Goal: Task Accomplishment & Management: Manage account settings

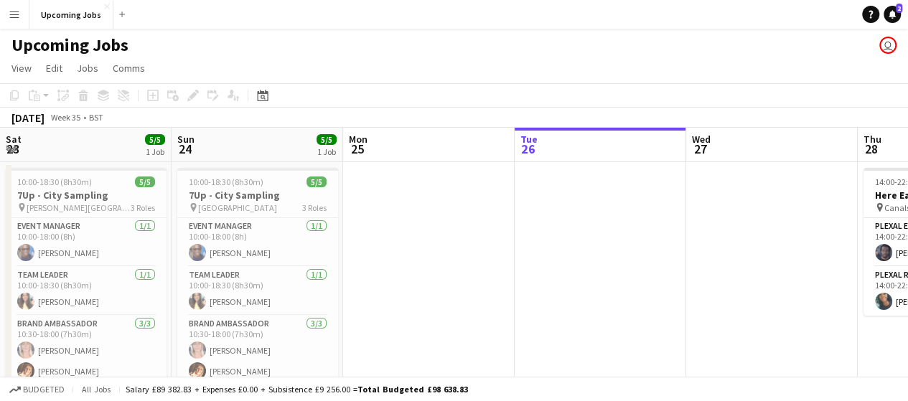
scroll to position [0, 343]
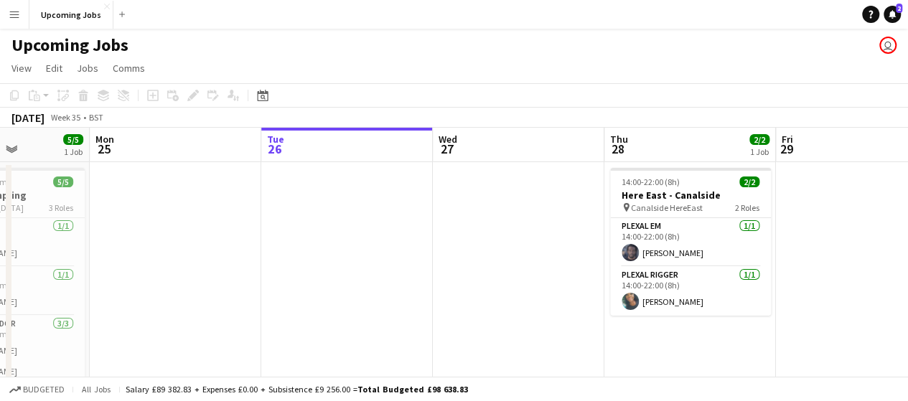
drag, startPoint x: 212, startPoint y: 251, endPoint x: 824, endPoint y: 210, distance: 613.7
click at [825, 210] on app-calendar-viewport "Fri 22 Sat 23 5/5 1 Job Sun 24 5/5 1 Job Mon 25 Tue 26 Wed 27 Thu 28 2/2 1 Job …" at bounding box center [454, 401] width 908 height 546
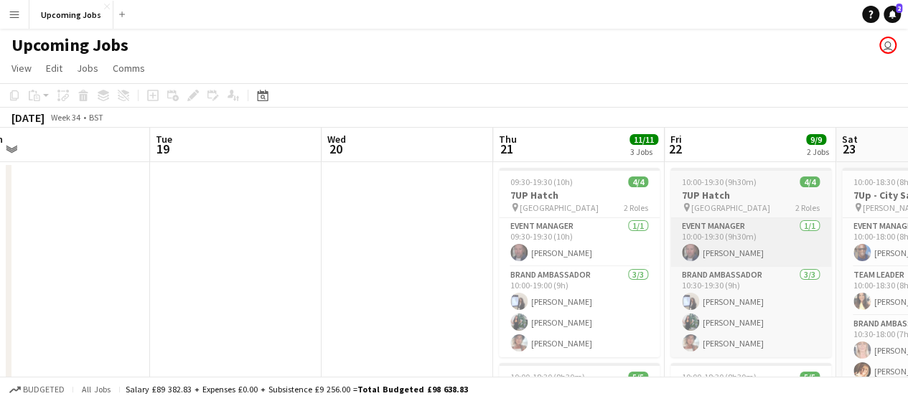
drag, startPoint x: 202, startPoint y: 271, endPoint x: 758, endPoint y: 262, distance: 556.4
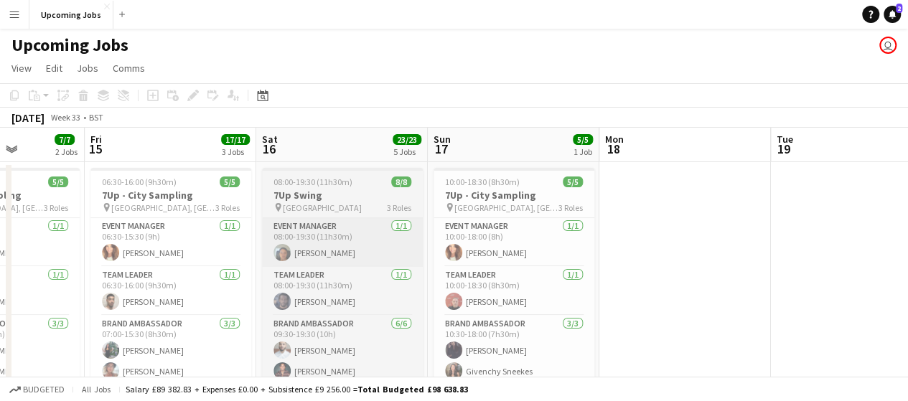
drag, startPoint x: 179, startPoint y: 256, endPoint x: 287, endPoint y: 262, distance: 107.9
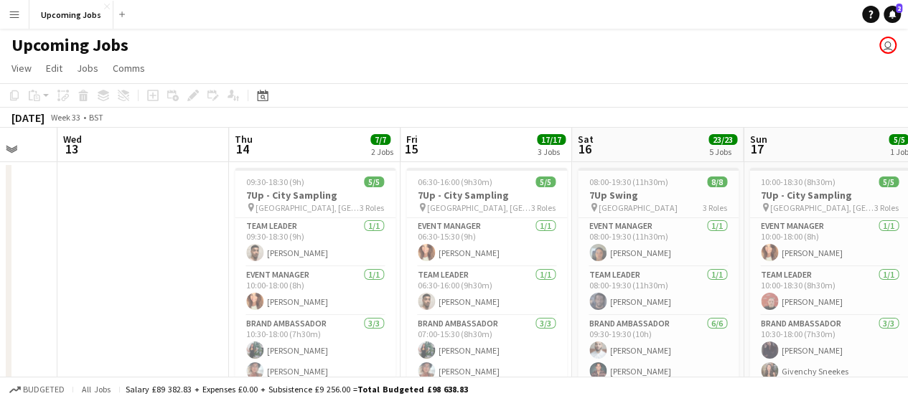
scroll to position [0, 639]
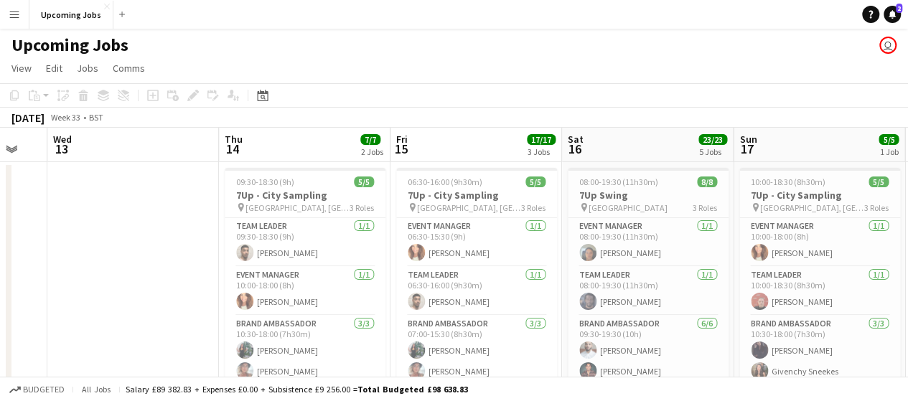
drag, startPoint x: 142, startPoint y: 260, endPoint x: 350, endPoint y: 255, distance: 208.2
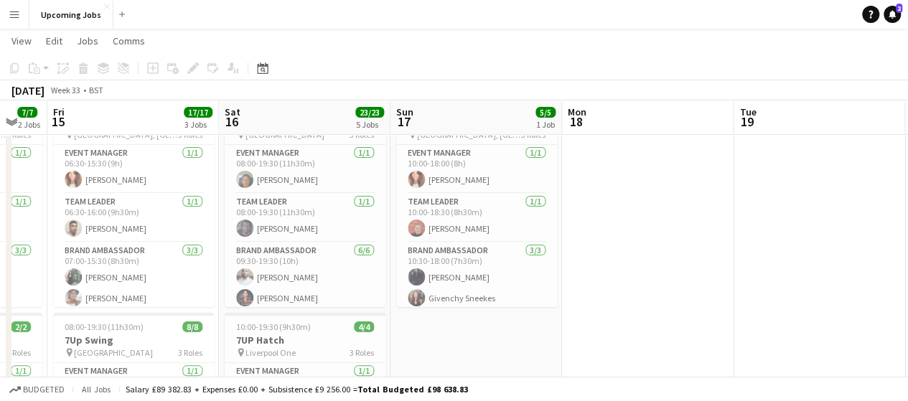
scroll to position [0, 517]
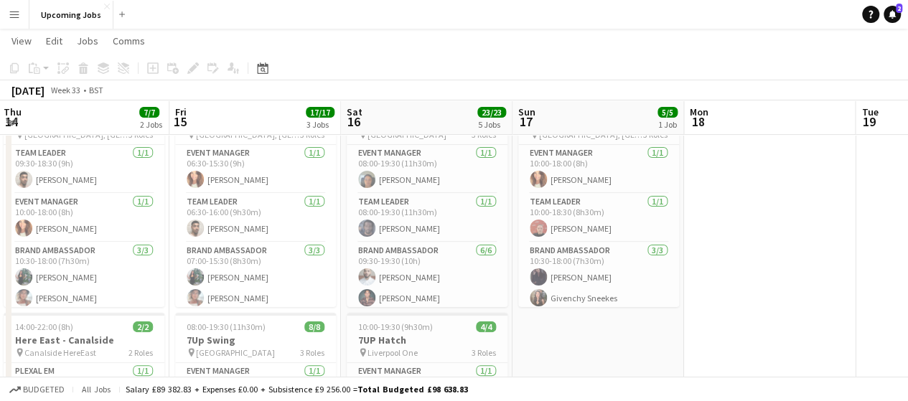
drag, startPoint x: 817, startPoint y: 339, endPoint x: 739, endPoint y: 330, distance: 78.0
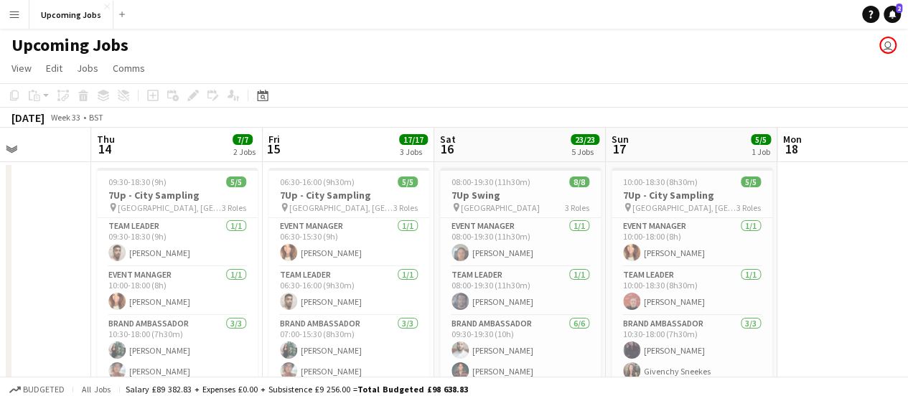
scroll to position [0, 435]
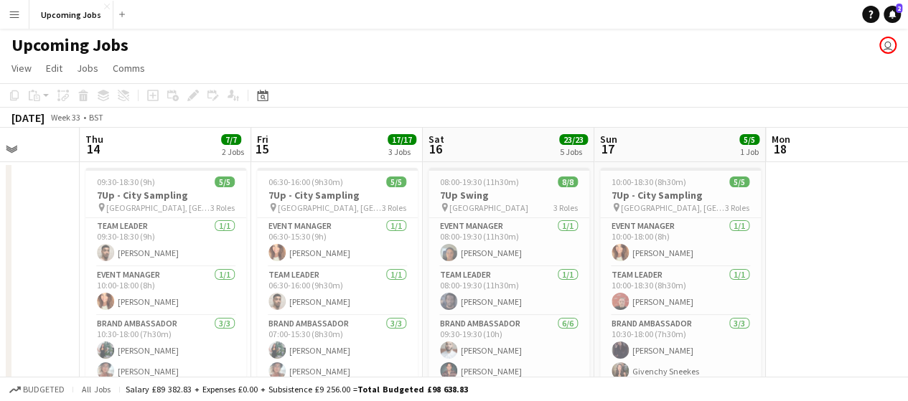
drag, startPoint x: 190, startPoint y: 256, endPoint x: 272, endPoint y: 256, distance: 82.6
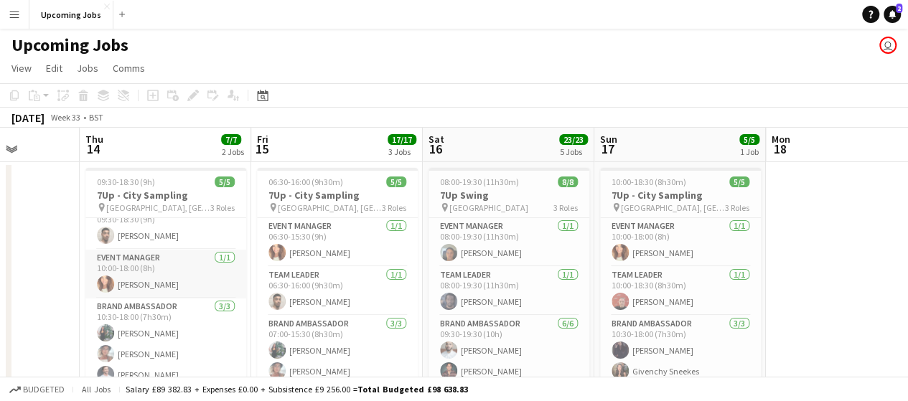
scroll to position [25, 0]
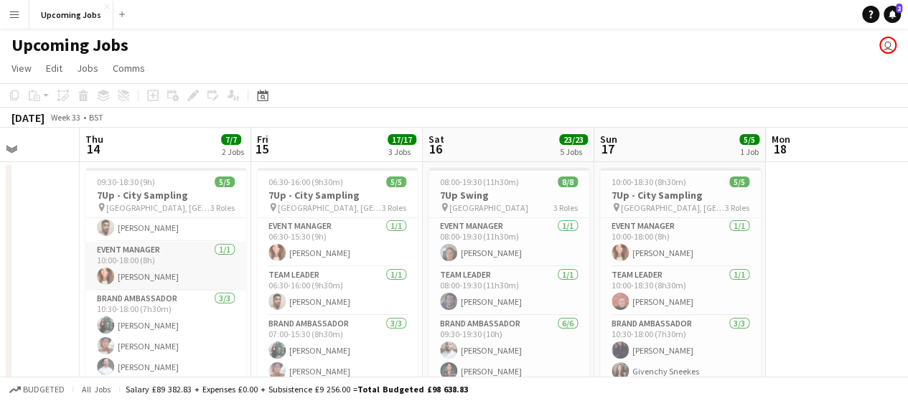
click at [136, 279] on app-card-role "Event Manager [DATE] 10:00-18:00 (8h) [PERSON_NAME]" at bounding box center [165, 266] width 161 height 49
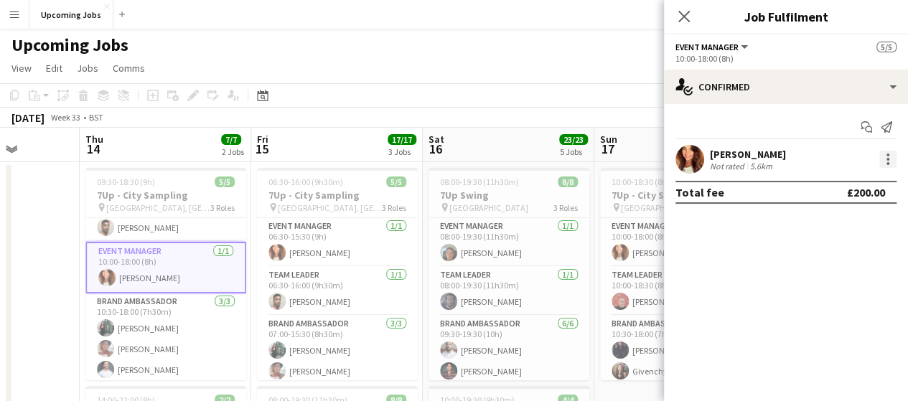
click at [885, 163] on div at bounding box center [887, 159] width 17 height 17
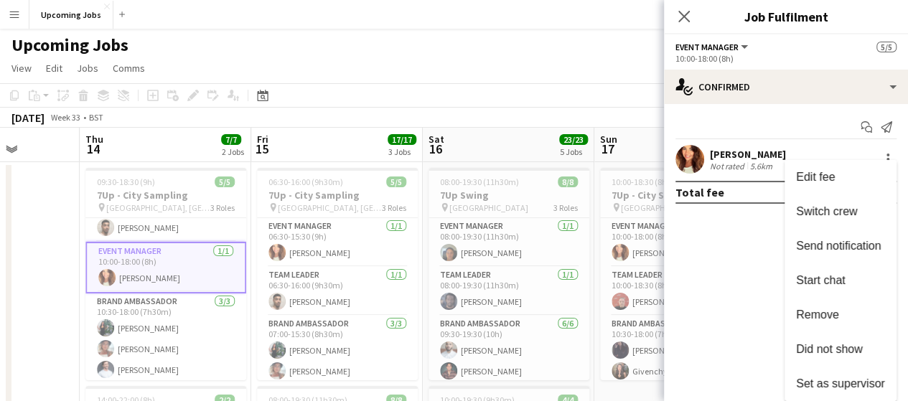
click at [749, 243] on div at bounding box center [454, 200] width 908 height 401
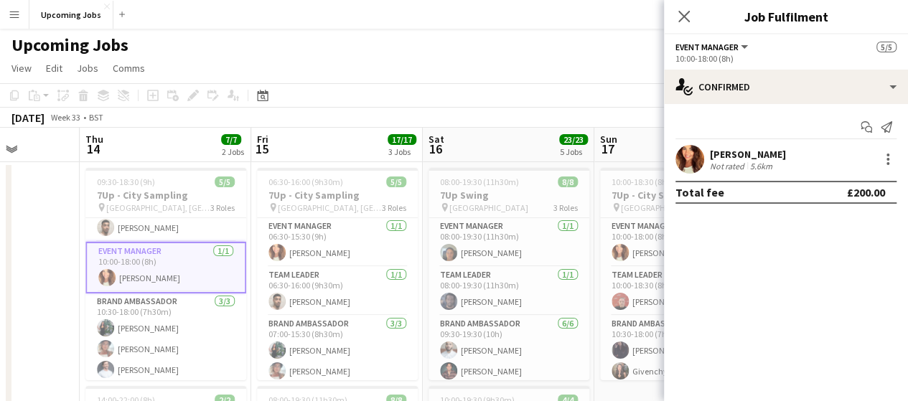
click at [725, 156] on div "[PERSON_NAME]" at bounding box center [748, 154] width 76 height 13
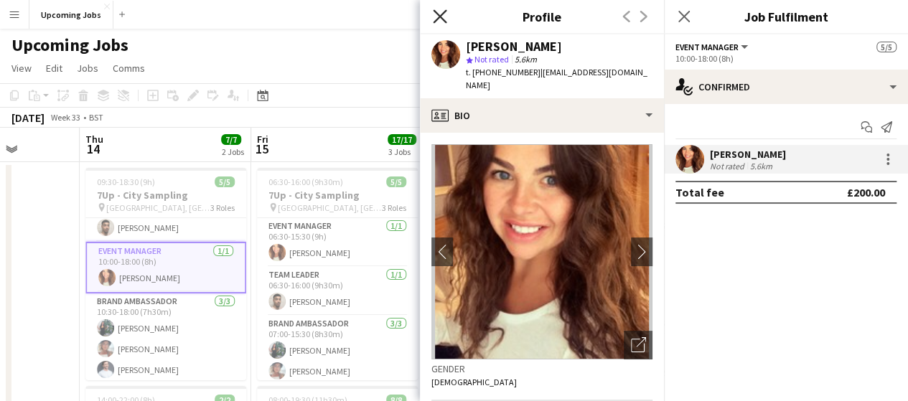
click at [444, 14] on icon at bounding box center [440, 16] width 14 height 14
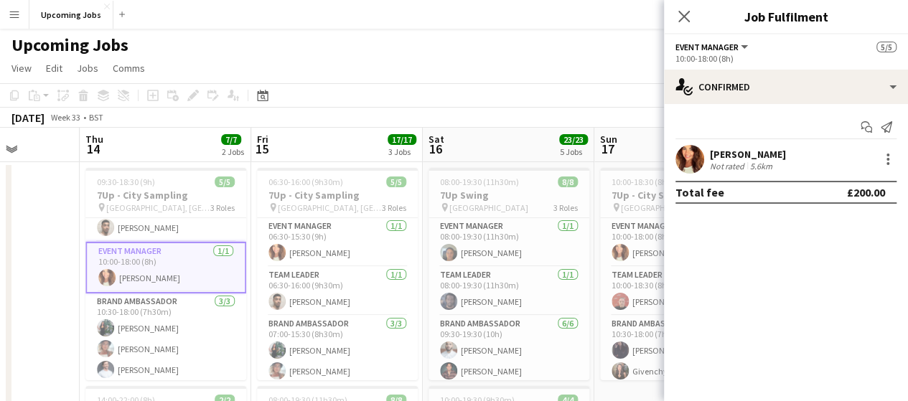
click at [703, 196] on div "Total fee" at bounding box center [699, 192] width 49 height 14
click at [823, 182] on div "Total fee £200.00" at bounding box center [785, 192] width 221 height 23
click at [903, 163] on div "[PERSON_NAME] Not rated 5.6km" at bounding box center [786, 159] width 244 height 29
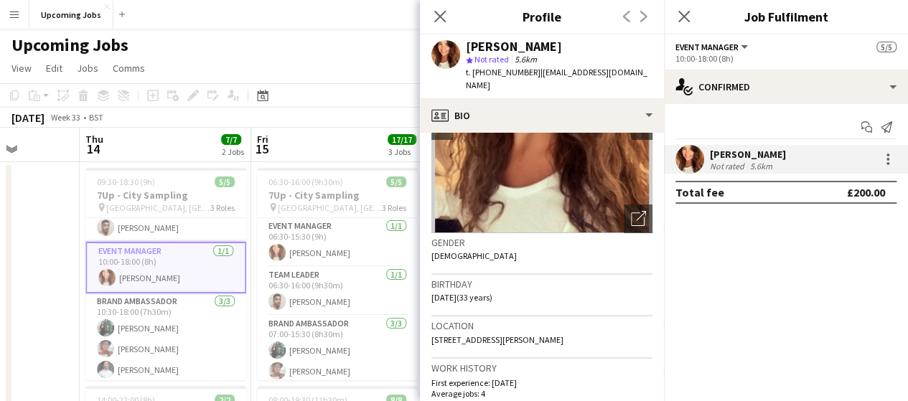
scroll to position [215, 0]
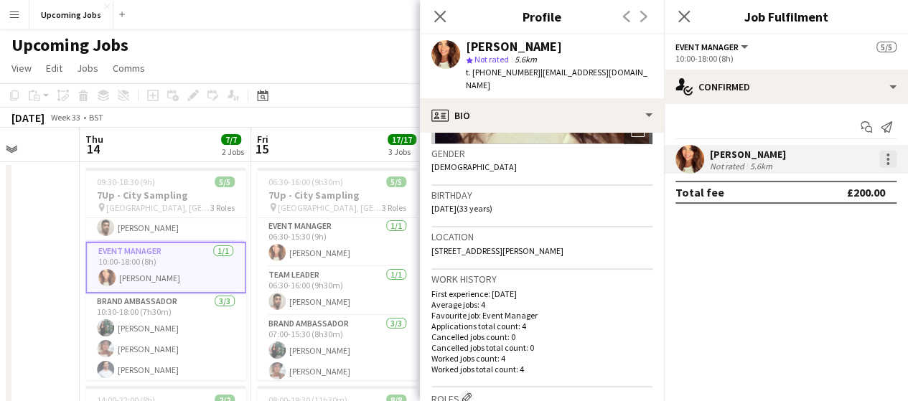
click at [894, 161] on div at bounding box center [887, 159] width 17 height 17
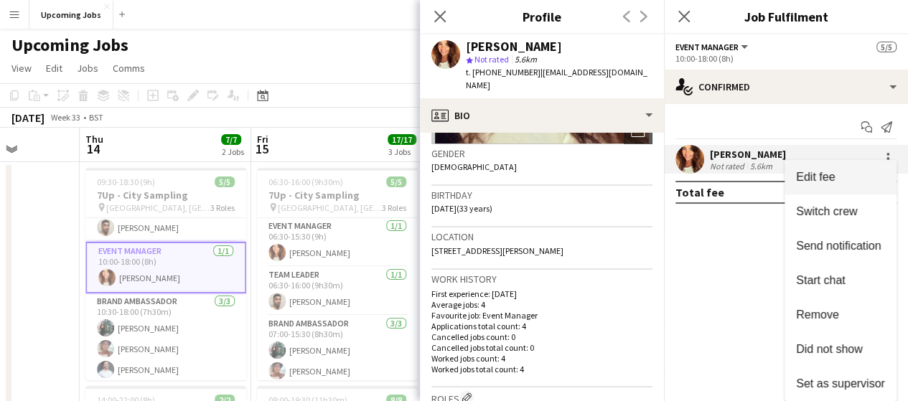
click at [863, 178] on span "Edit fee" at bounding box center [840, 177] width 89 height 13
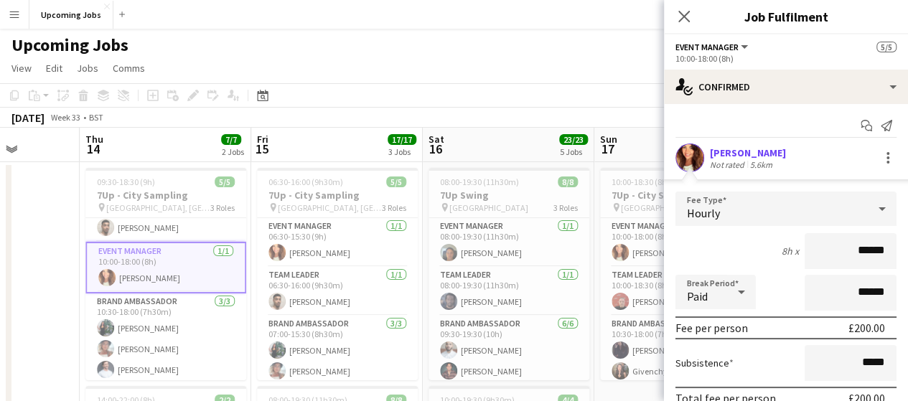
scroll to position [0, 0]
click at [683, 17] on icon at bounding box center [684, 16] width 14 height 14
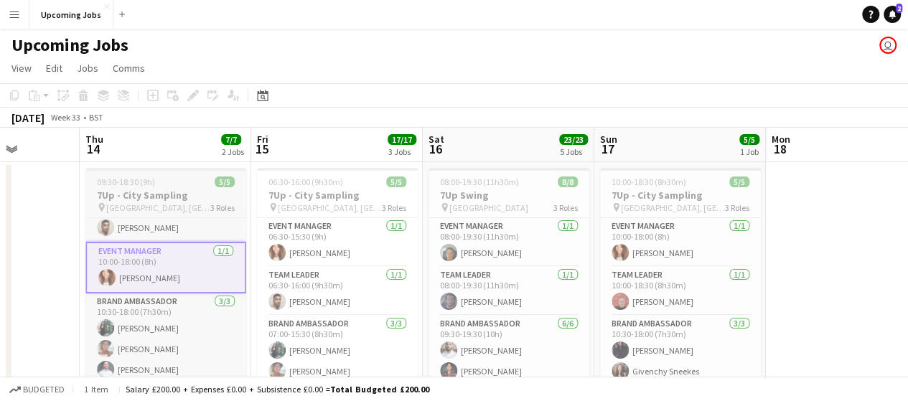
click at [154, 202] on span "[GEOGRAPHIC_DATA], [GEOGRAPHIC_DATA]" at bounding box center [158, 207] width 104 height 11
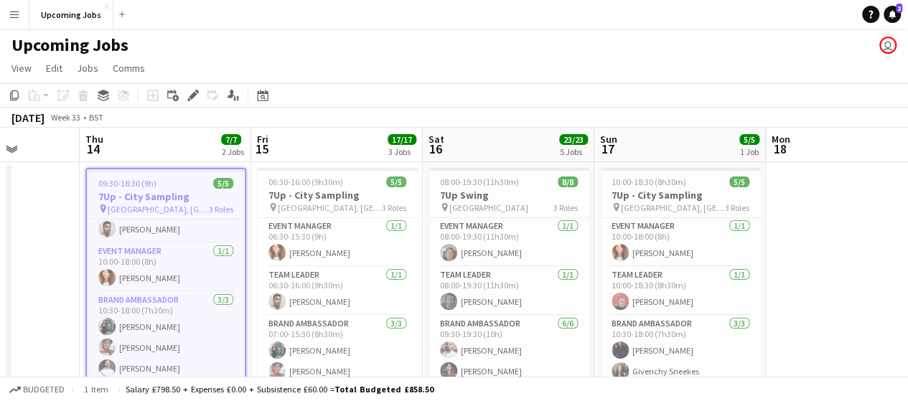
scroll to position [0, 436]
click at [153, 189] on app-job-card "09:30-18:30 (9h) 5/5 7Up - City Sampling pin [GEOGRAPHIC_DATA], Manchester 3 Ro…" at bounding box center [165, 274] width 161 height 212
click at [153, 190] on h3 "7Up - City Sampling" at bounding box center [165, 196] width 158 height 13
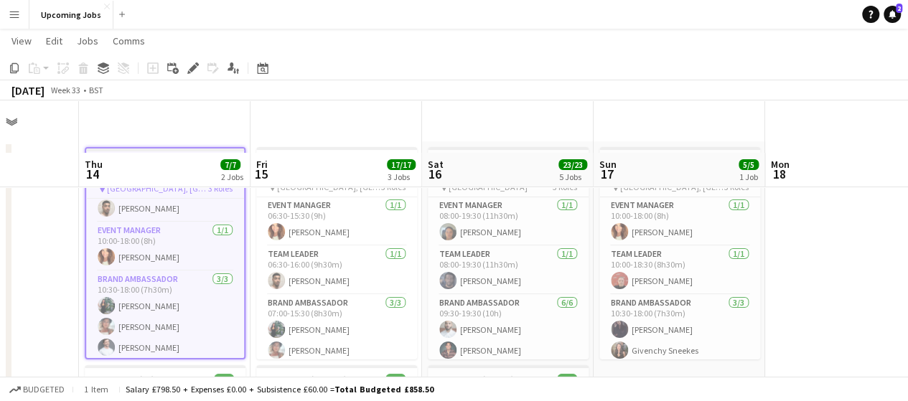
scroll to position [0, 0]
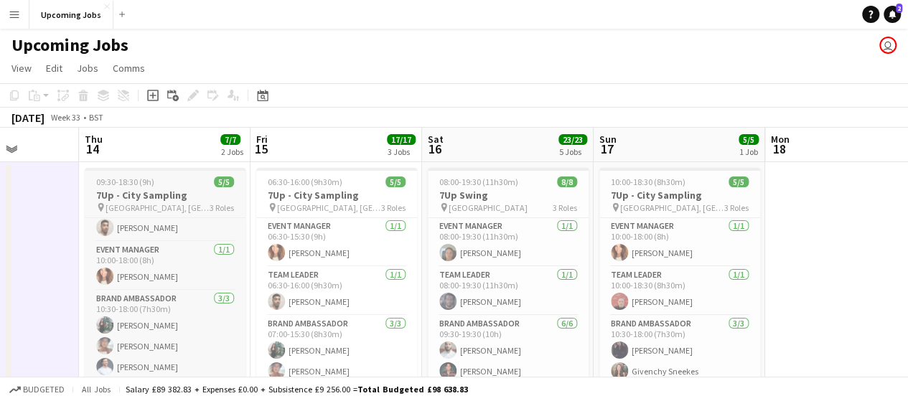
click at [129, 185] on span "09:30-18:30 (9h)" at bounding box center [125, 182] width 58 height 11
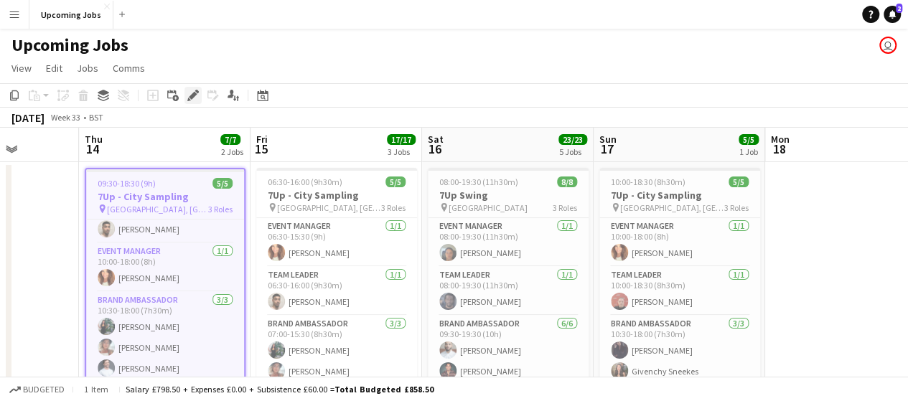
click at [195, 93] on icon at bounding box center [193, 96] width 8 height 8
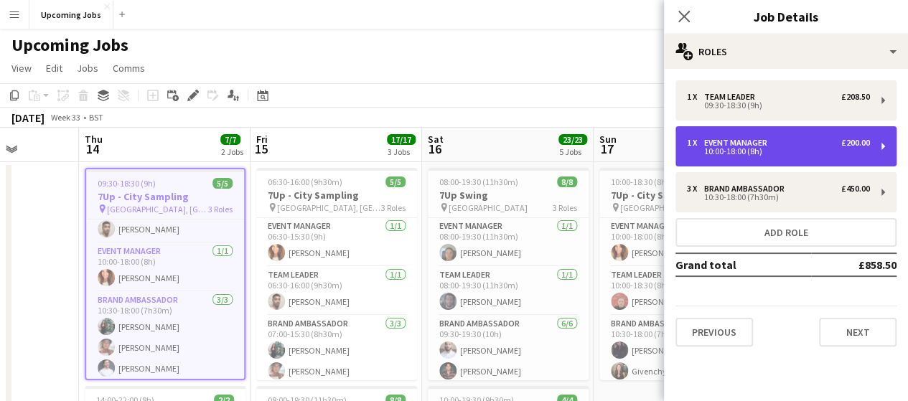
click at [884, 147] on div "1 x Event Manager £200.00 10:00-18:00 (8h)" at bounding box center [785, 146] width 221 height 40
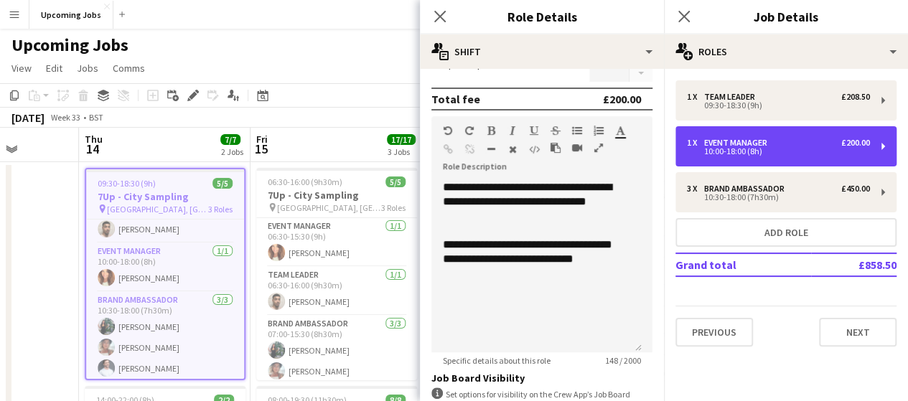
scroll to position [168, 0]
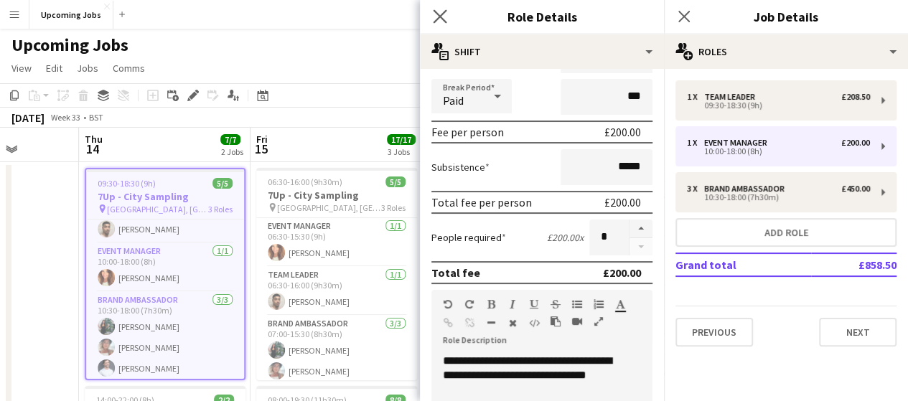
click at [448, 8] on app-icon "Close pop-in" at bounding box center [440, 16] width 21 height 21
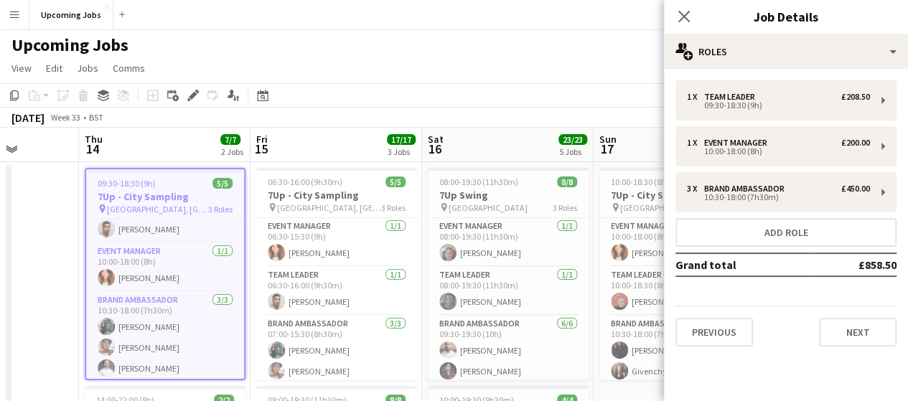
drag, startPoint x: 458, startPoint y: 68, endPoint x: 477, endPoint y: 60, distance: 21.2
click at [459, 68] on app-page-menu "View Day view expanded Day view collapsed Month view Date picker Jump to [DATE]…" at bounding box center [454, 69] width 908 height 27
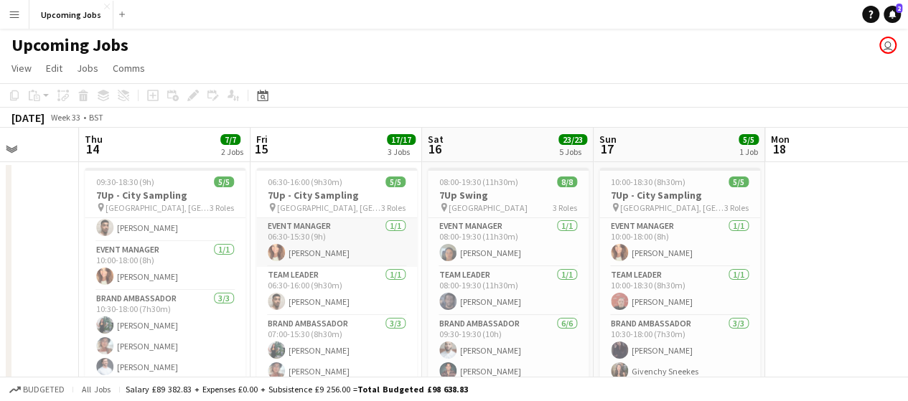
drag, startPoint x: 322, startPoint y: 240, endPoint x: 333, endPoint y: 262, distance: 24.4
click at [322, 240] on app-card-role "Event Manager [DATE] 06:30-15:30 (9h) [PERSON_NAME]" at bounding box center [336, 242] width 161 height 49
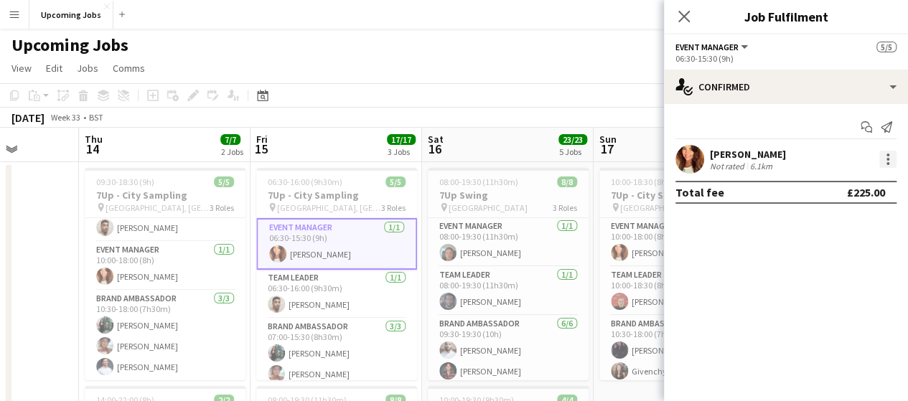
click at [889, 165] on div at bounding box center [887, 159] width 17 height 17
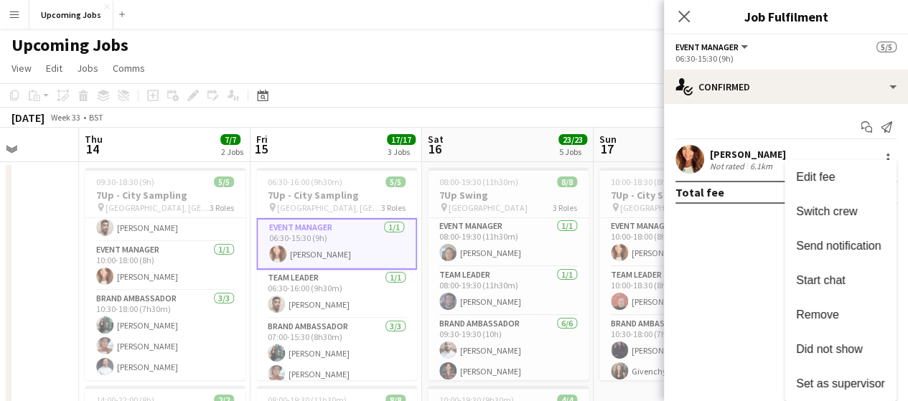
click at [729, 266] on div at bounding box center [454, 200] width 908 height 401
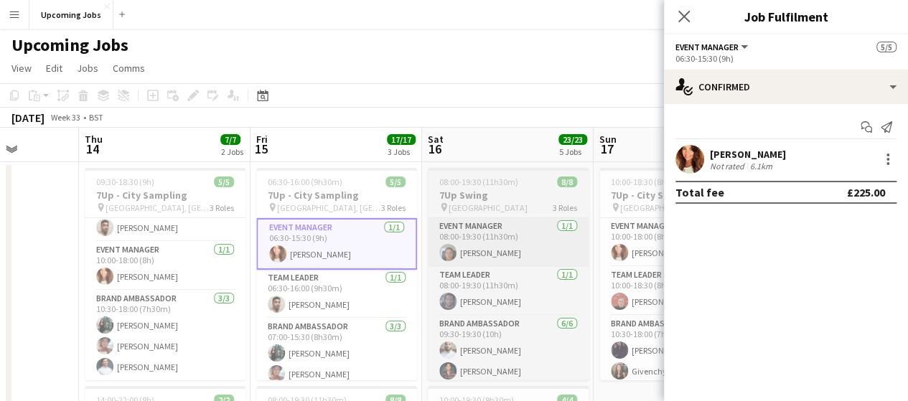
click at [490, 194] on h3 "7Up Swing" at bounding box center [508, 195] width 161 height 13
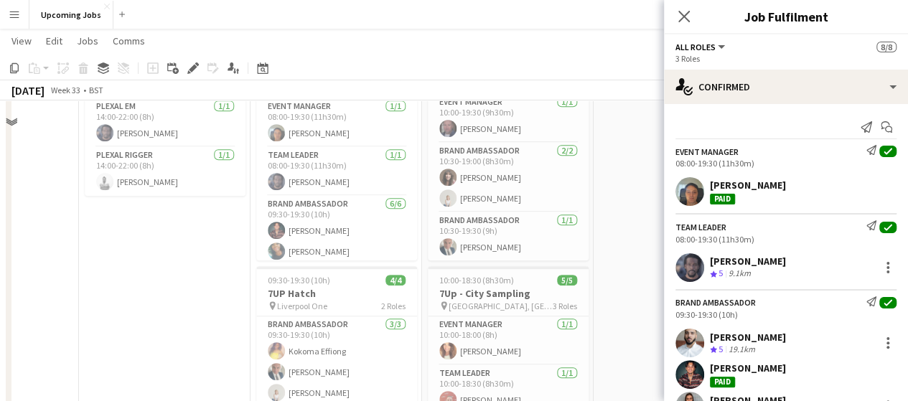
scroll to position [359, 0]
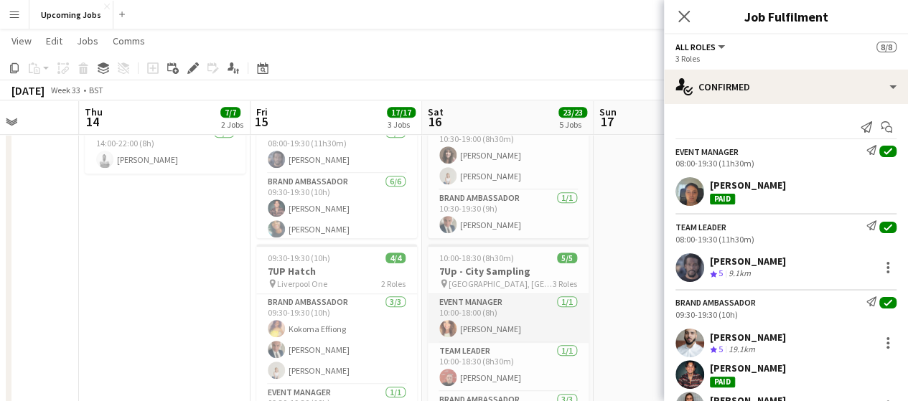
click at [509, 327] on app-card-role "Event Manager [DATE] 10:00-18:00 (8h) [PERSON_NAME]" at bounding box center [508, 318] width 161 height 49
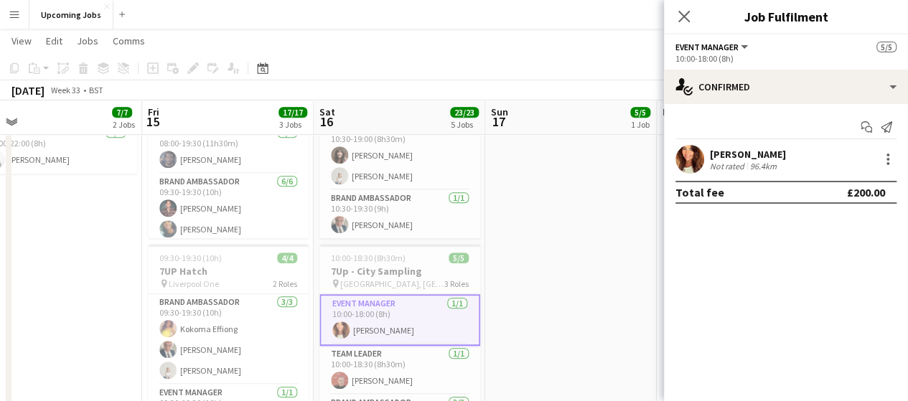
scroll to position [0, 620]
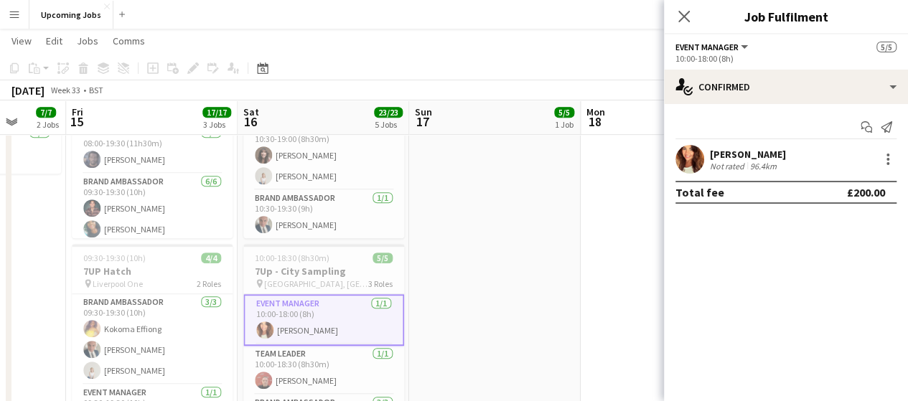
drag, startPoint x: 599, startPoint y: 240, endPoint x: 414, endPoint y: 234, distance: 184.6
click at [414, 234] on app-calendar-viewport "Mon 11 Tue 12 Wed 13 Thu 14 7/7 2 Jobs Fri 15 17/17 3 Jobs Sat 16 23/23 5 Jobs …" at bounding box center [454, 405] width 908 height 1416
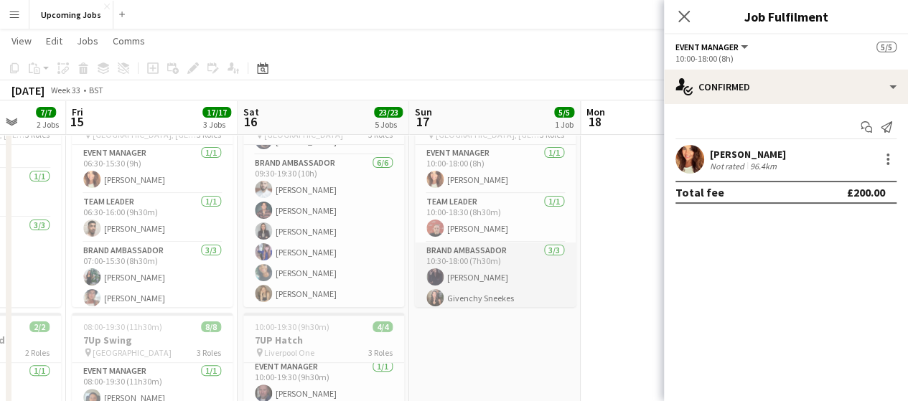
scroll to position [72, 0]
click at [495, 187] on app-card-role "Event Manager [DATE] 10:00-18:00 (8h) [PERSON_NAME]" at bounding box center [495, 169] width 161 height 49
